Goal: Task Accomplishment & Management: Manage account settings

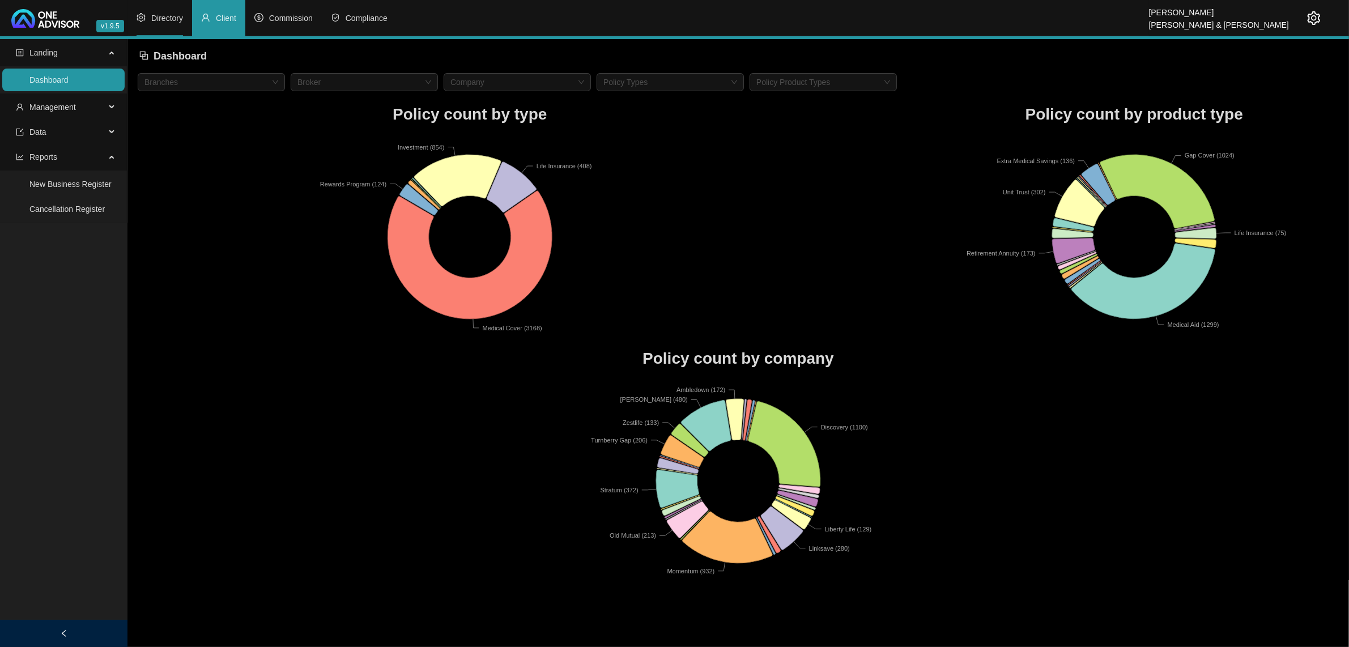
click at [165, 20] on span "Directory" at bounding box center [167, 18] width 32 height 9
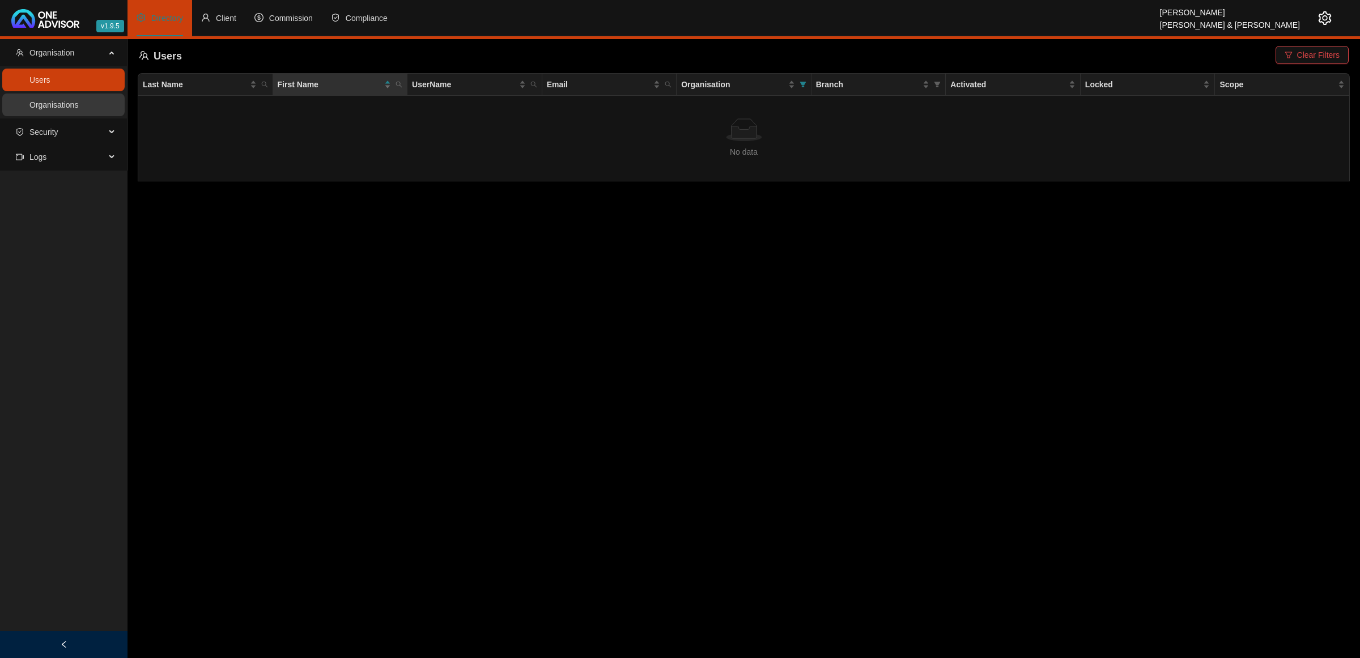
click at [78, 100] on link "Organisations" at bounding box center [53, 104] width 49 height 9
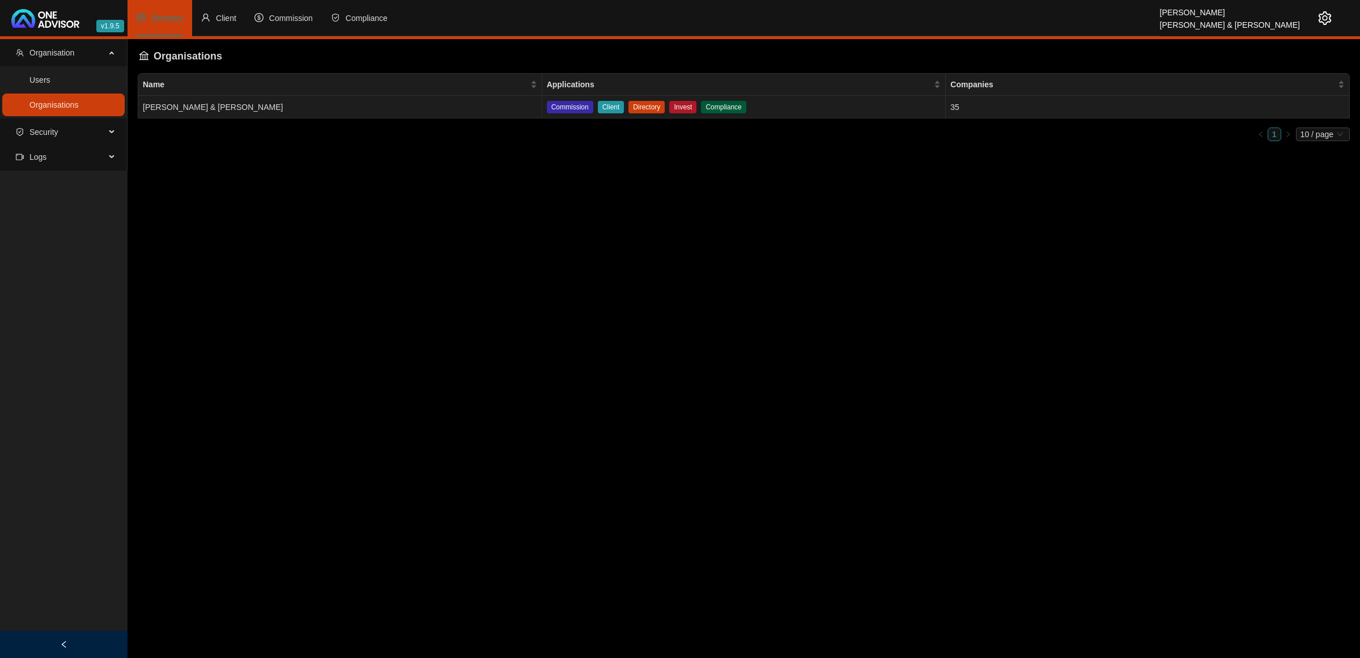
click at [362, 109] on td "[PERSON_NAME] & [PERSON_NAME]" at bounding box center [340, 107] width 404 height 23
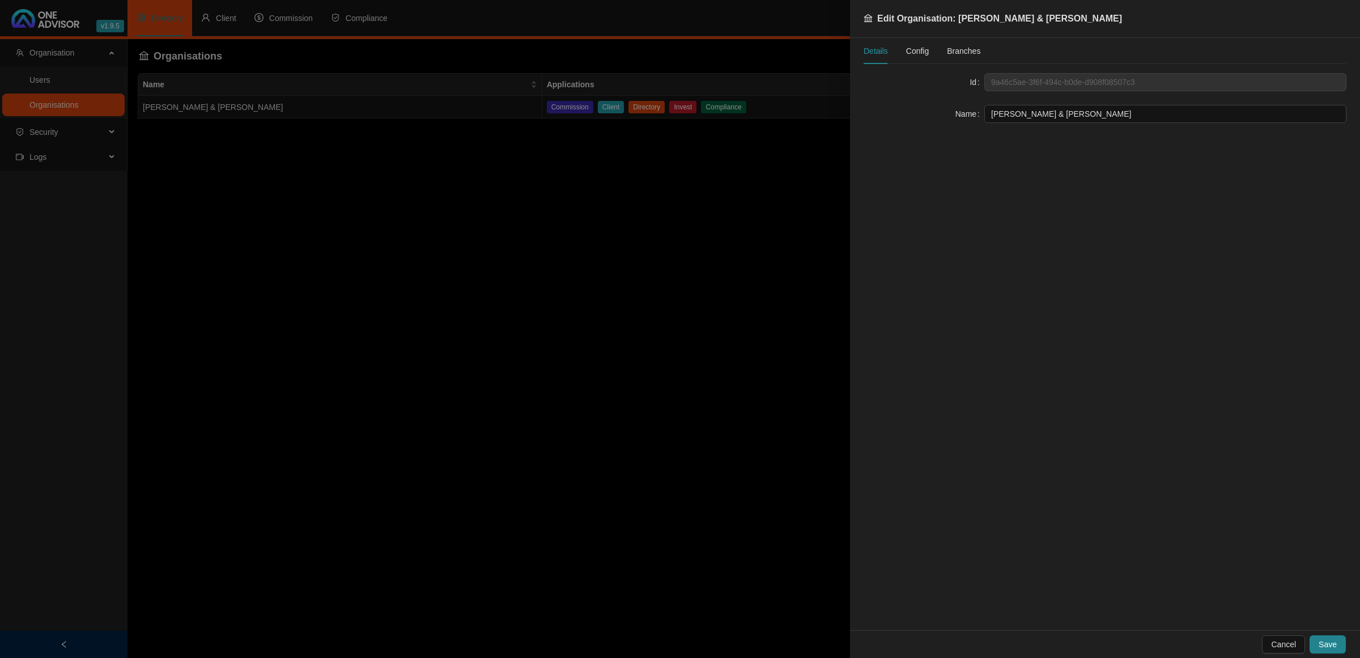
click at [916, 49] on span "Config" at bounding box center [917, 51] width 23 height 8
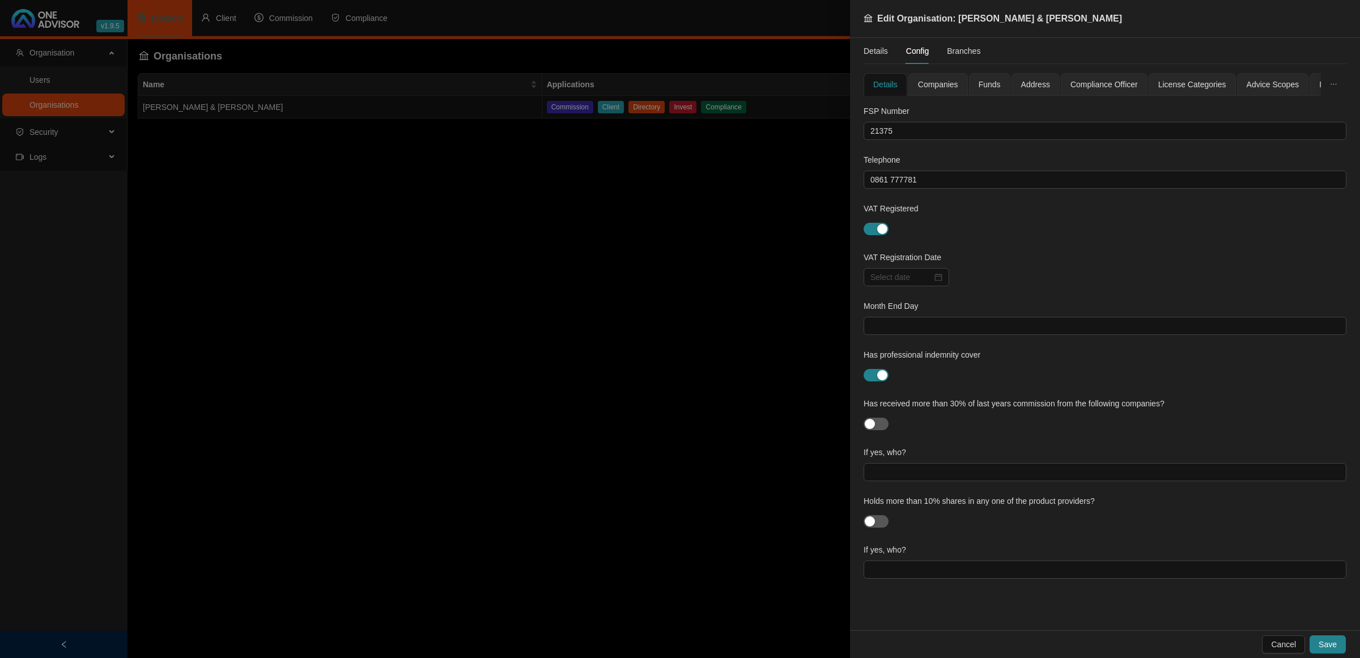
click at [598, 273] on div at bounding box center [680, 329] width 1360 height 658
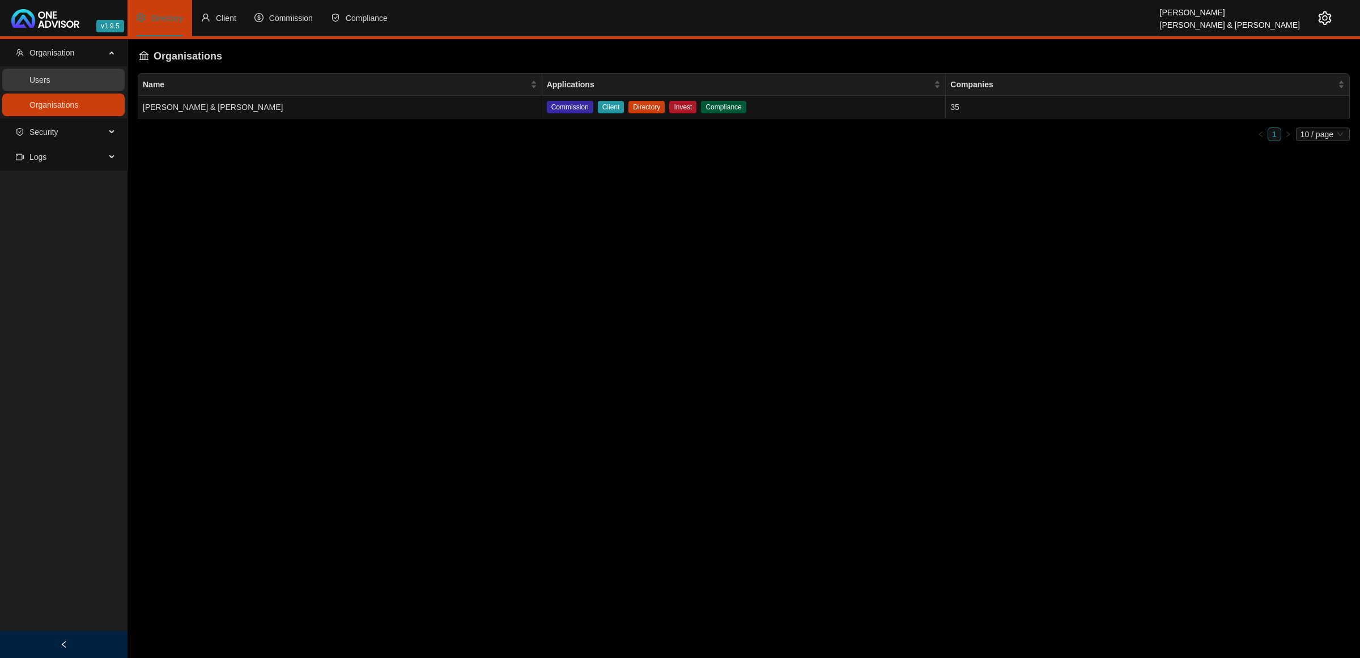
click at [50, 80] on link "Users" at bounding box center [39, 79] width 21 height 9
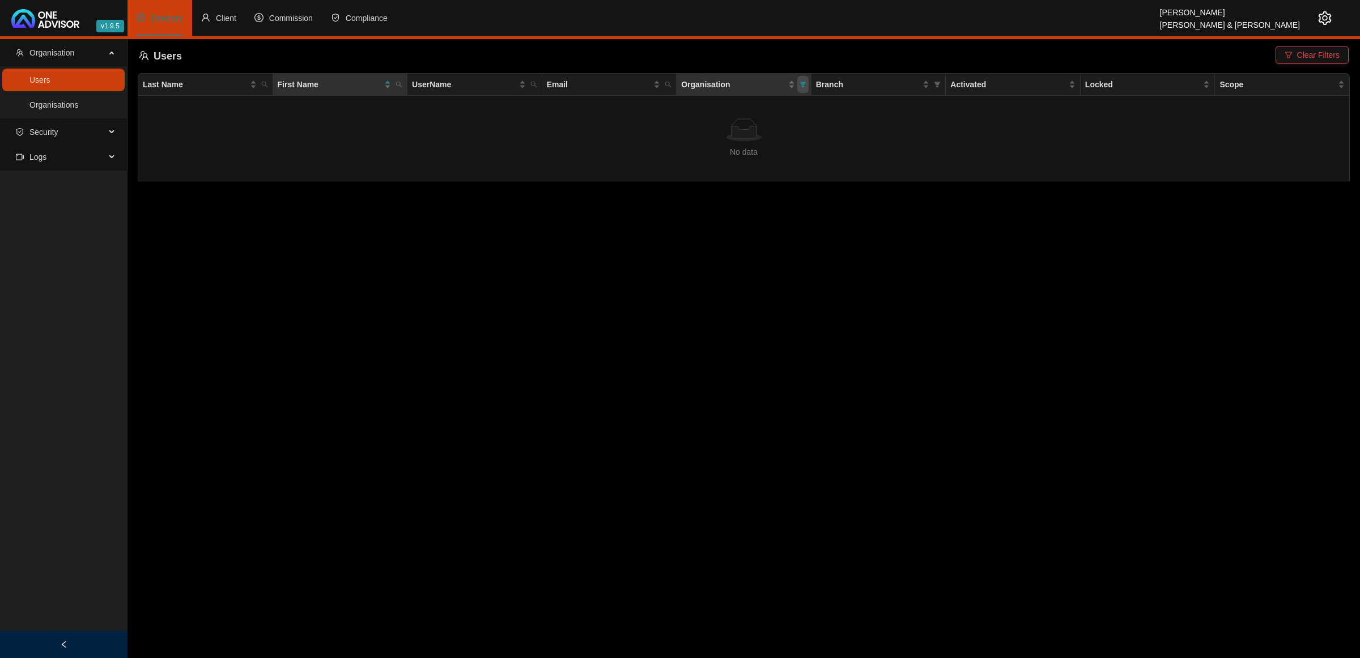
click at [806, 86] on icon "filter" at bounding box center [803, 84] width 7 height 7
click at [746, 108] on span "[PERSON_NAME] & [PERSON_NAME]" at bounding box center [727, 106] width 145 height 9
checkbox input "true"
click at [791, 129] on span "OK" at bounding box center [793, 129] width 11 height 12
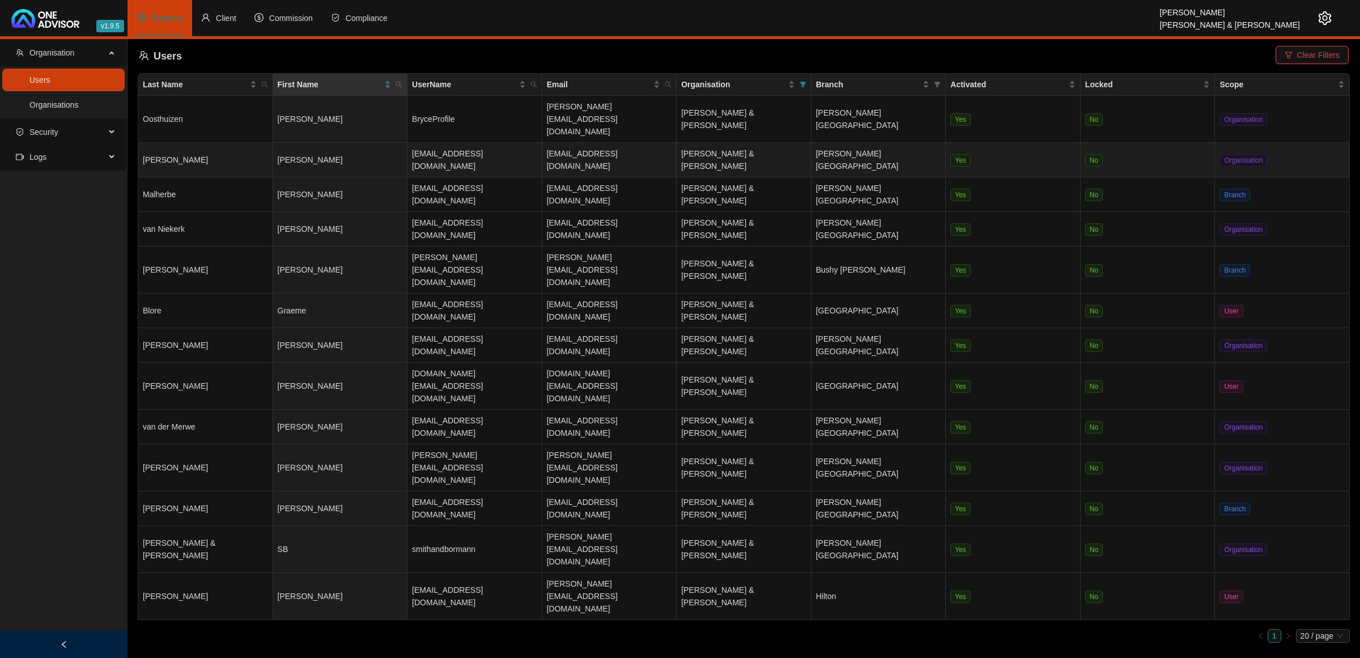
click at [259, 143] on td "[PERSON_NAME]" at bounding box center [205, 160] width 135 height 35
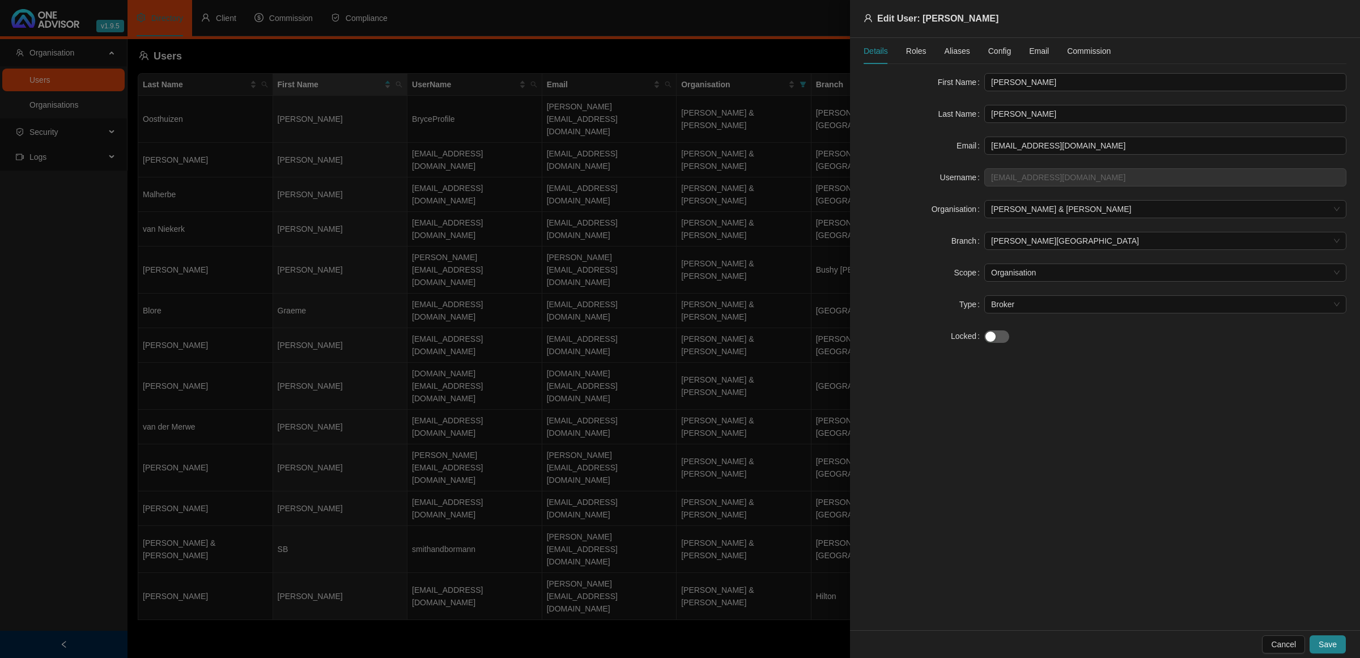
click at [920, 49] on span "Roles" at bounding box center [916, 51] width 20 height 8
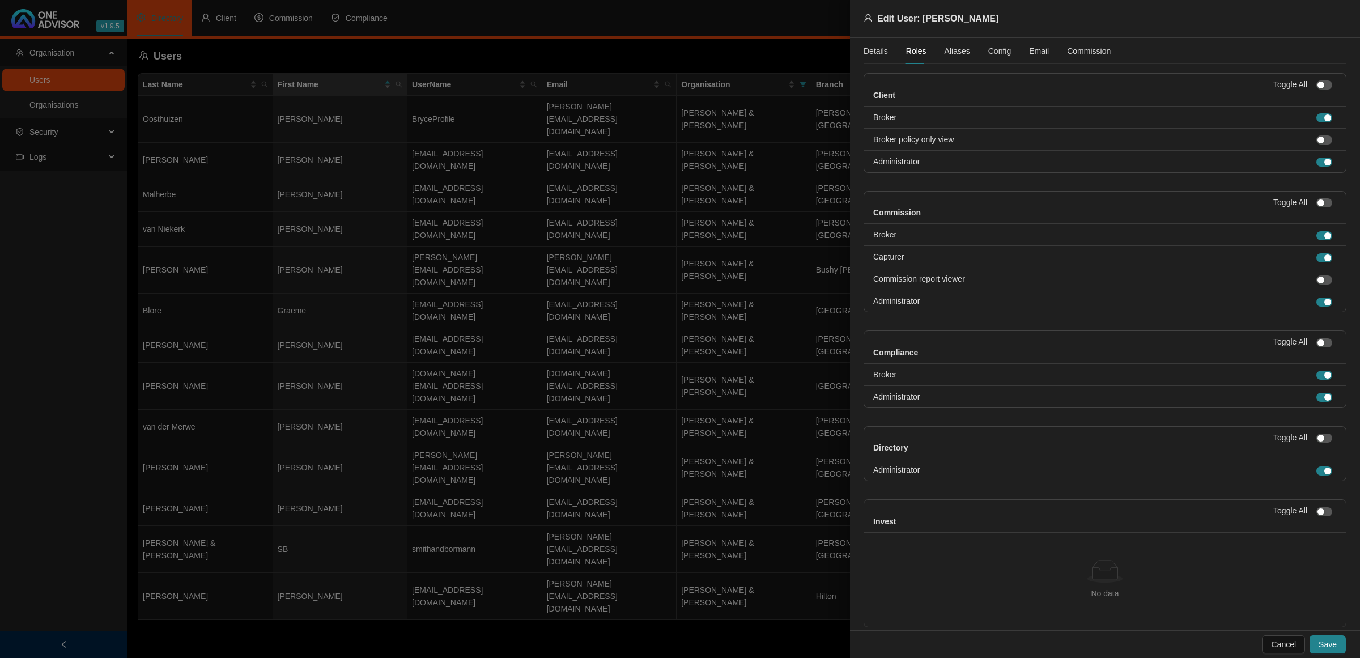
click at [949, 54] on span "Aliases" at bounding box center [958, 51] width 26 height 8
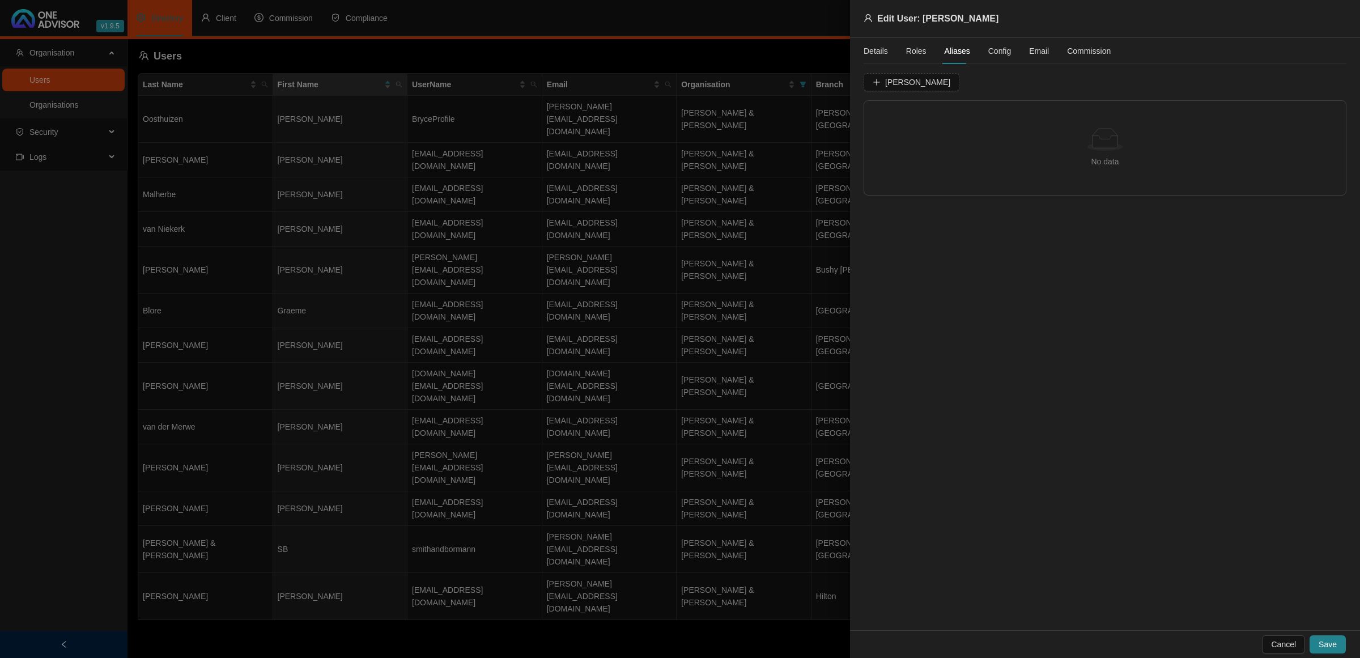
click at [1000, 52] on span "Config" at bounding box center [999, 51] width 23 height 8
click at [941, 87] on span "Advice Scopes" at bounding box center [944, 84] width 53 height 8
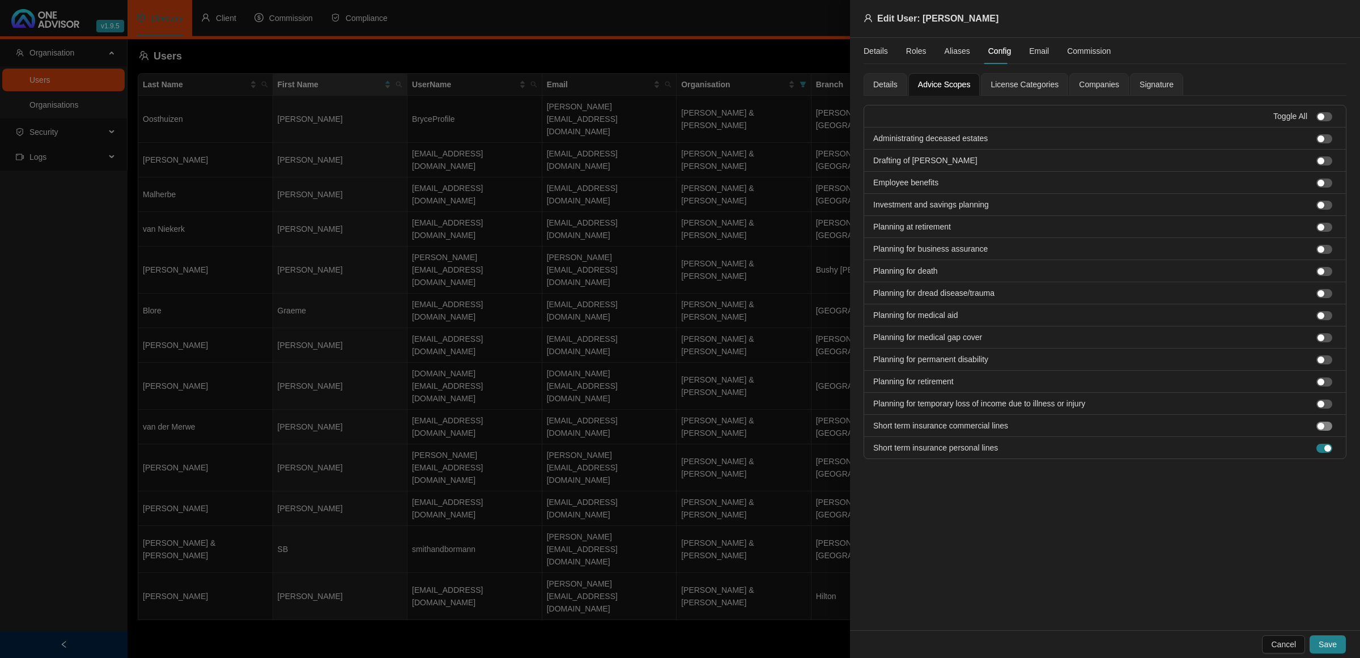
click at [1327, 428] on span "button" at bounding box center [1324, 426] width 16 height 9
click at [1009, 85] on span "License Categories" at bounding box center [1025, 84] width 68 height 8
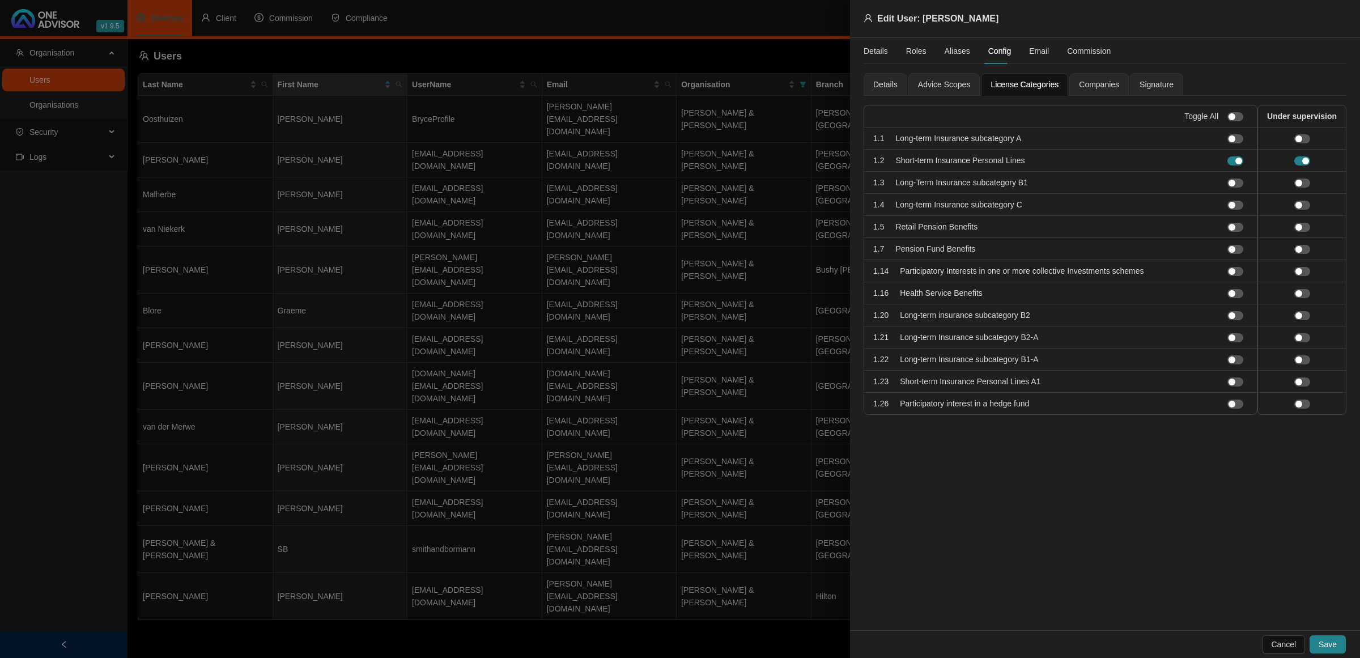
click at [1086, 81] on span "Companies" at bounding box center [1099, 84] width 40 height 8
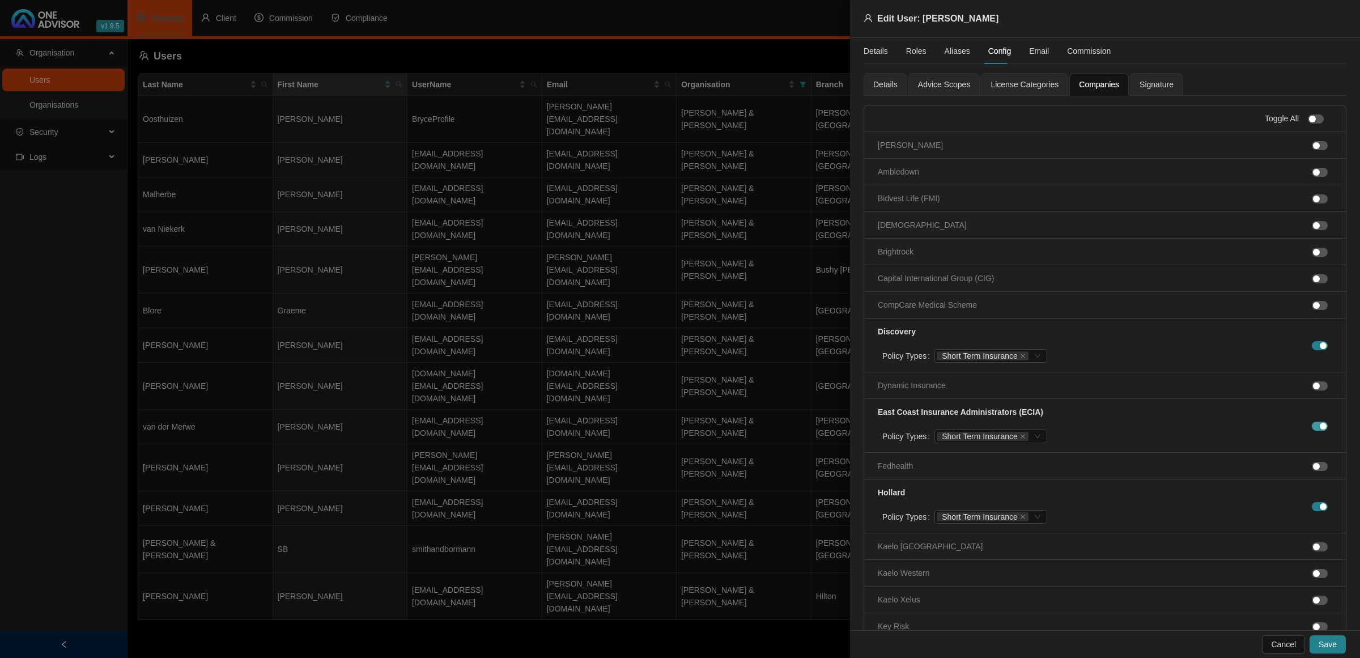
click at [1320, 430] on div "button" at bounding box center [1323, 426] width 7 height 7
click at [1026, 75] on div "License Categories" at bounding box center [1024, 84] width 87 height 23
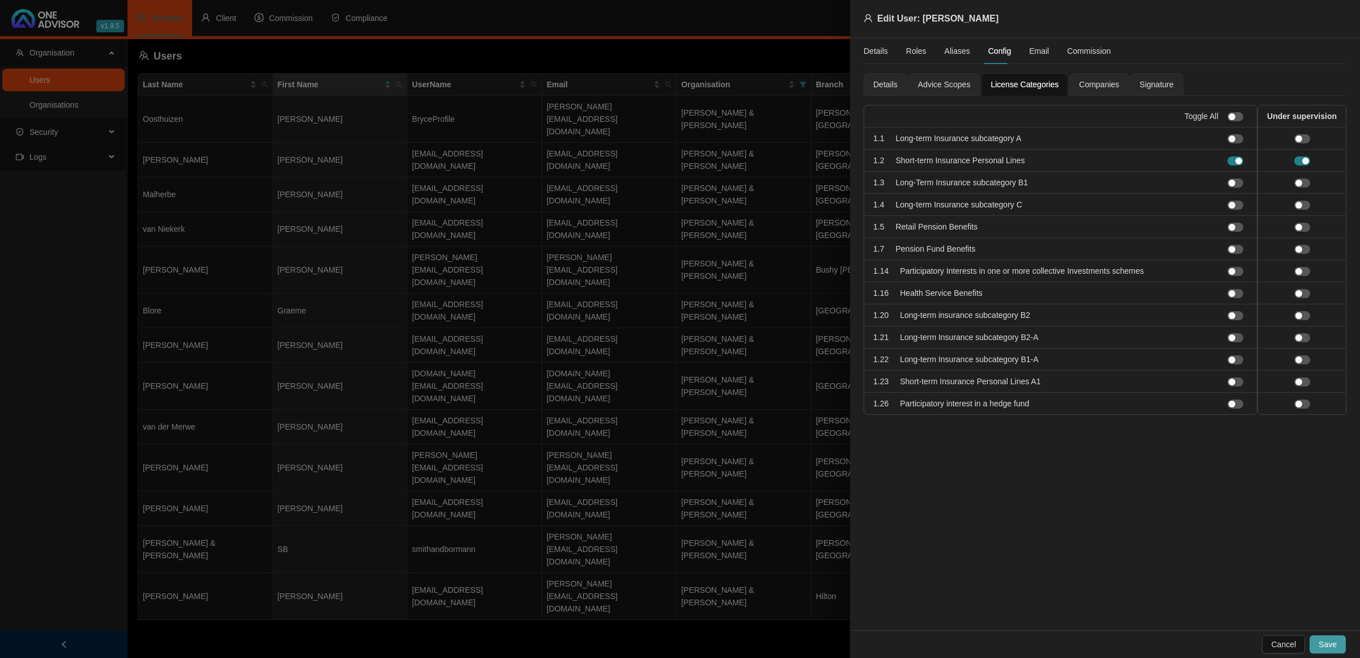
click at [1327, 644] on span "Save" at bounding box center [1328, 644] width 18 height 12
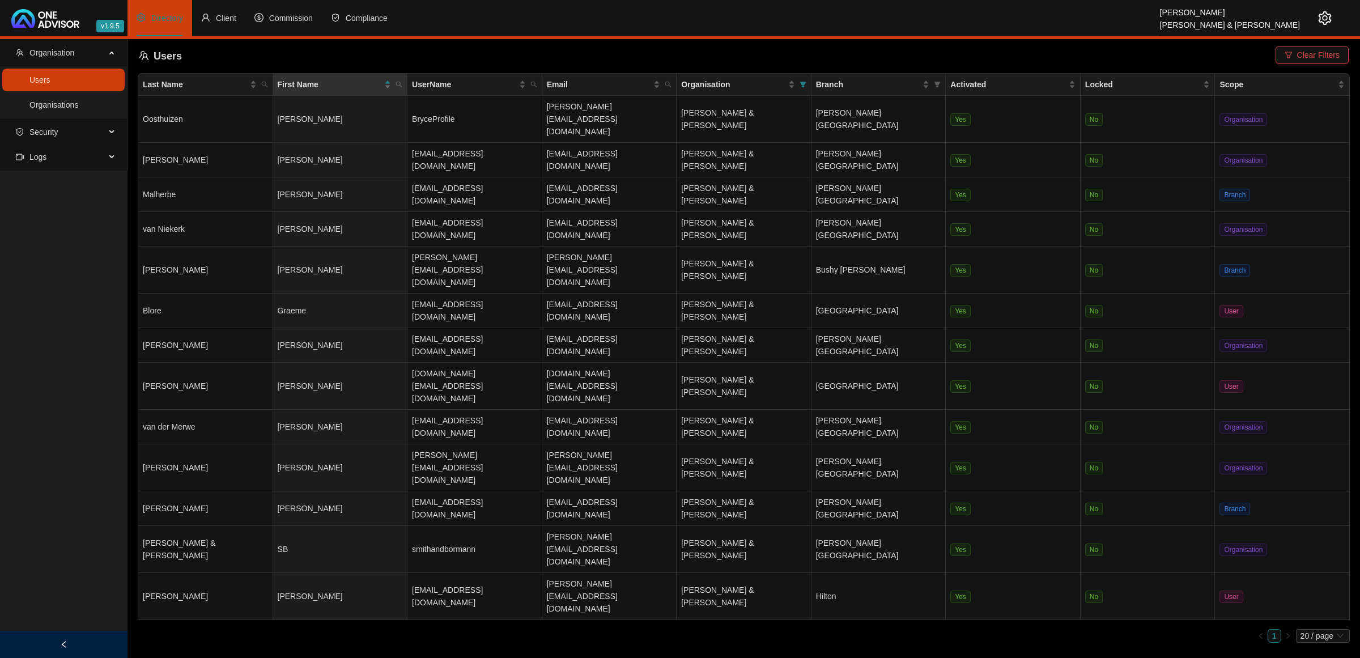
click at [1331, 15] on icon "setting" at bounding box center [1325, 18] width 13 height 14
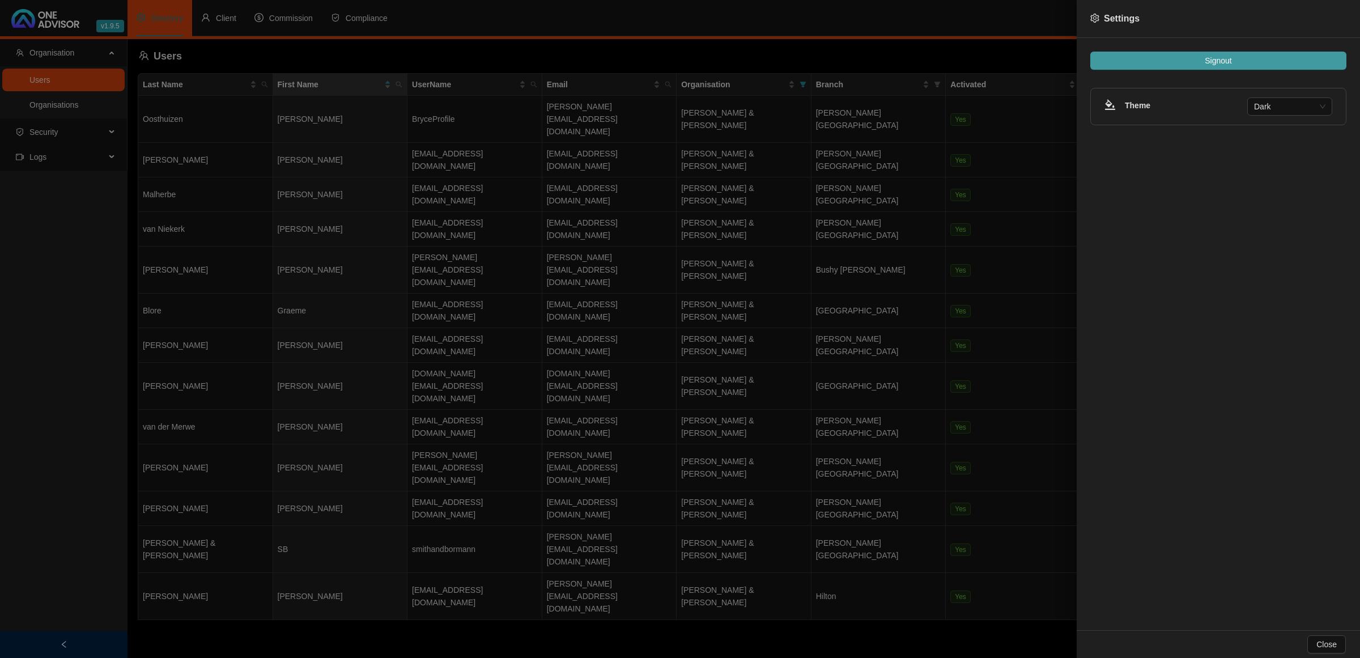
click at [1265, 63] on button "Signout" at bounding box center [1218, 61] width 256 height 18
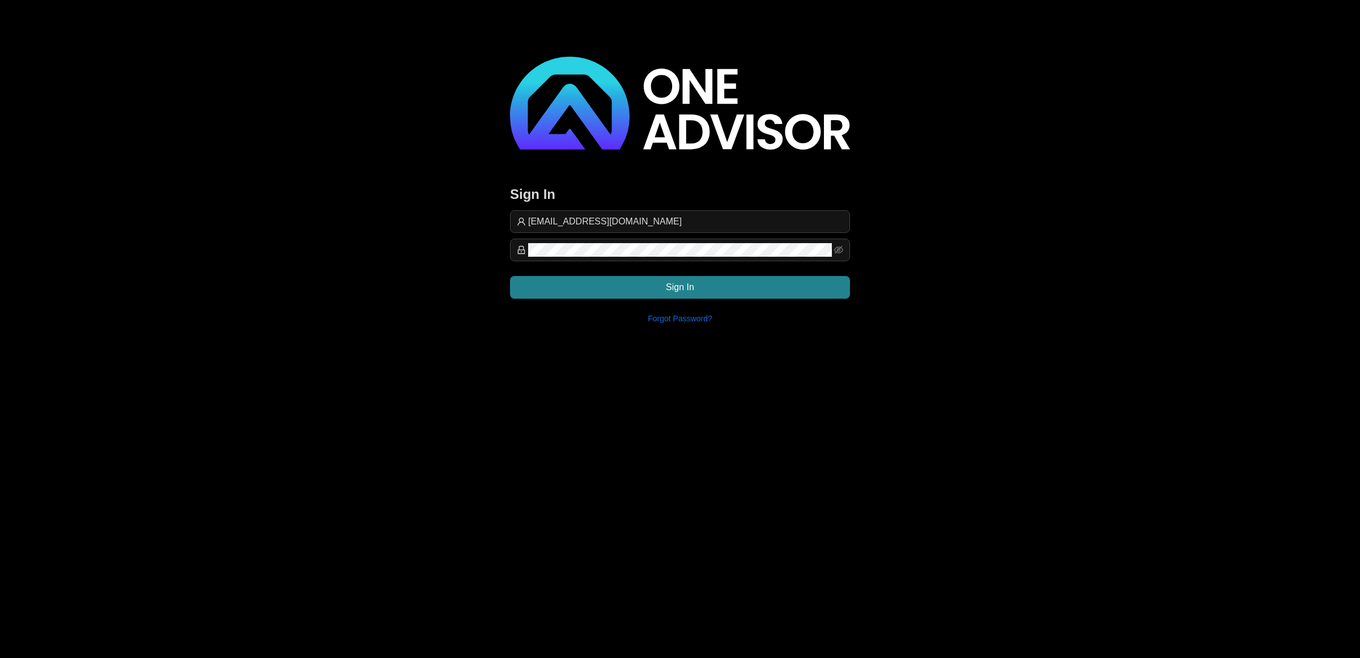
click at [740, 233] on form "[EMAIL_ADDRESS][DOMAIN_NAME] Sign In" at bounding box center [680, 254] width 340 height 88
click at [743, 218] on input "[EMAIL_ADDRESS][DOMAIN_NAME]" at bounding box center [685, 222] width 315 height 14
type input "[EMAIL_ADDRESS][DOMAIN_NAME]"
click at [657, 290] on button "Sign In" at bounding box center [680, 287] width 340 height 23
